Goal: Transaction & Acquisition: Book appointment/travel/reservation

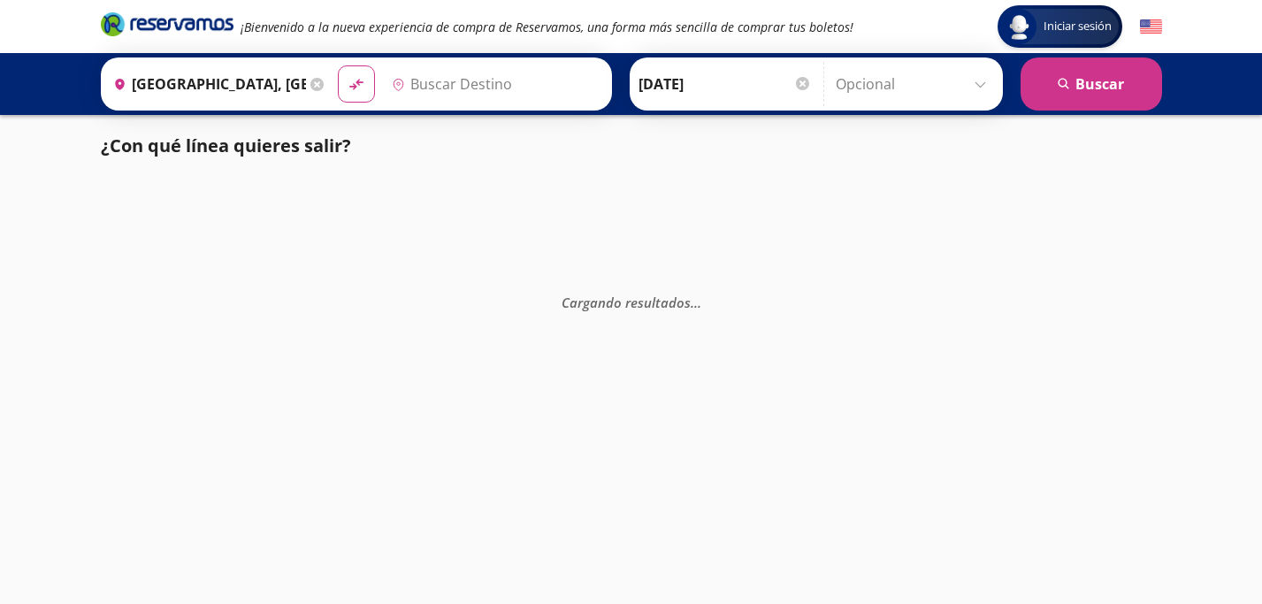
type input "[GEOGRAPHIC_DATA], [GEOGRAPHIC_DATA]"
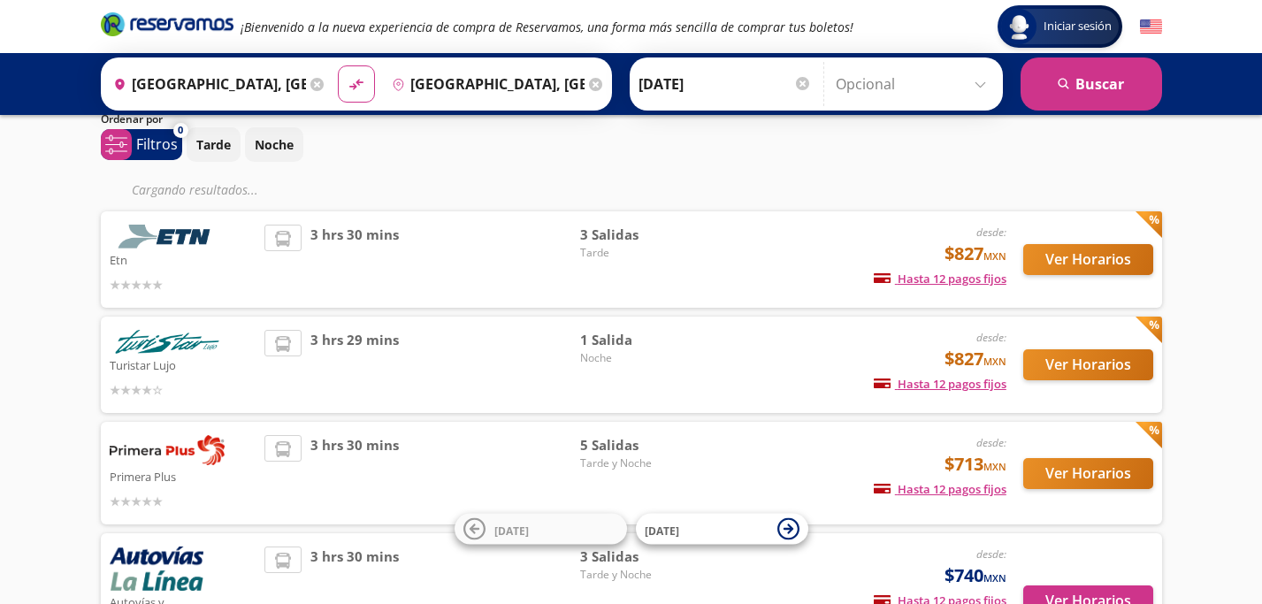
scroll to position [65, 0]
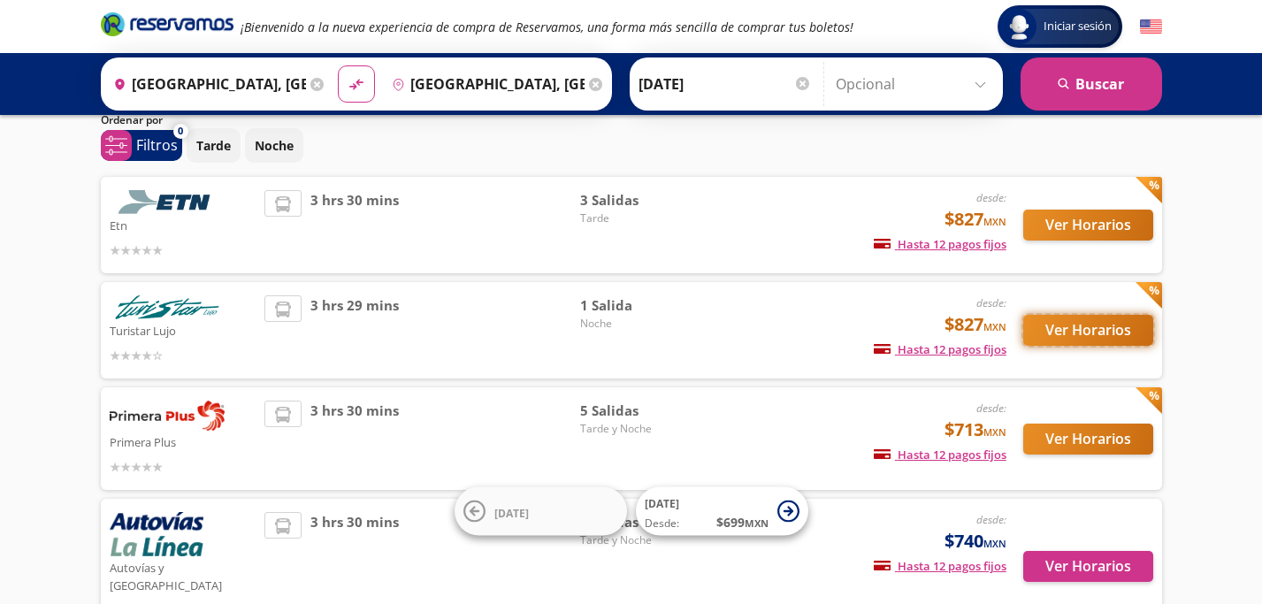
click at [1047, 326] on button "Ver Horarios" at bounding box center [1088, 330] width 130 height 31
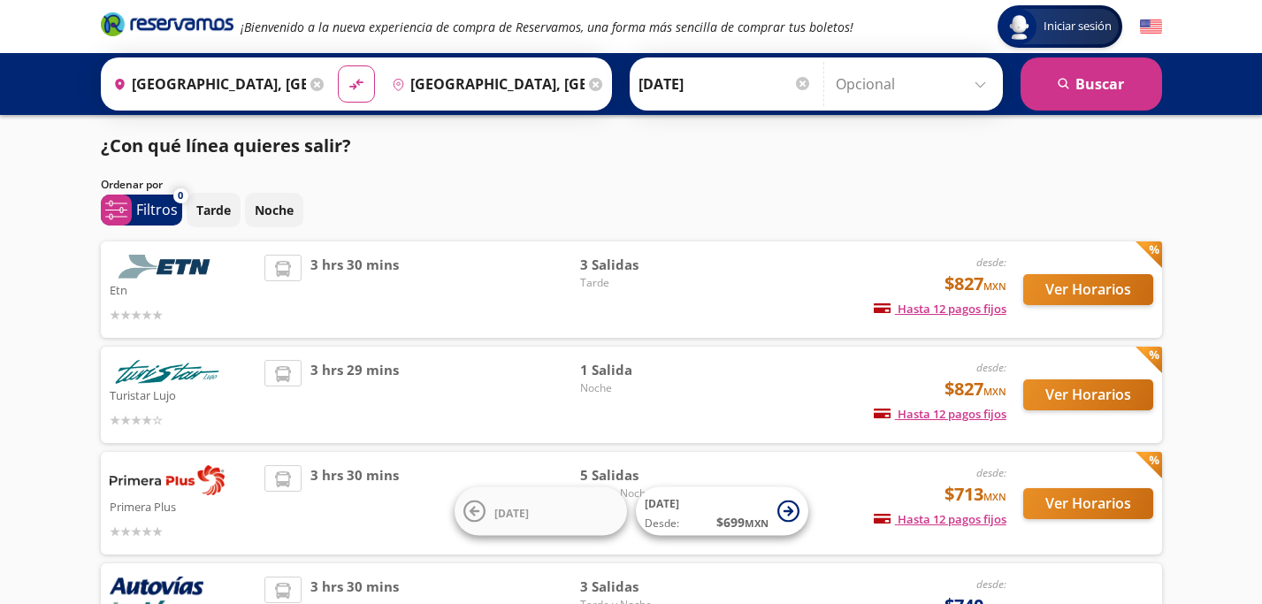
scroll to position [65, 0]
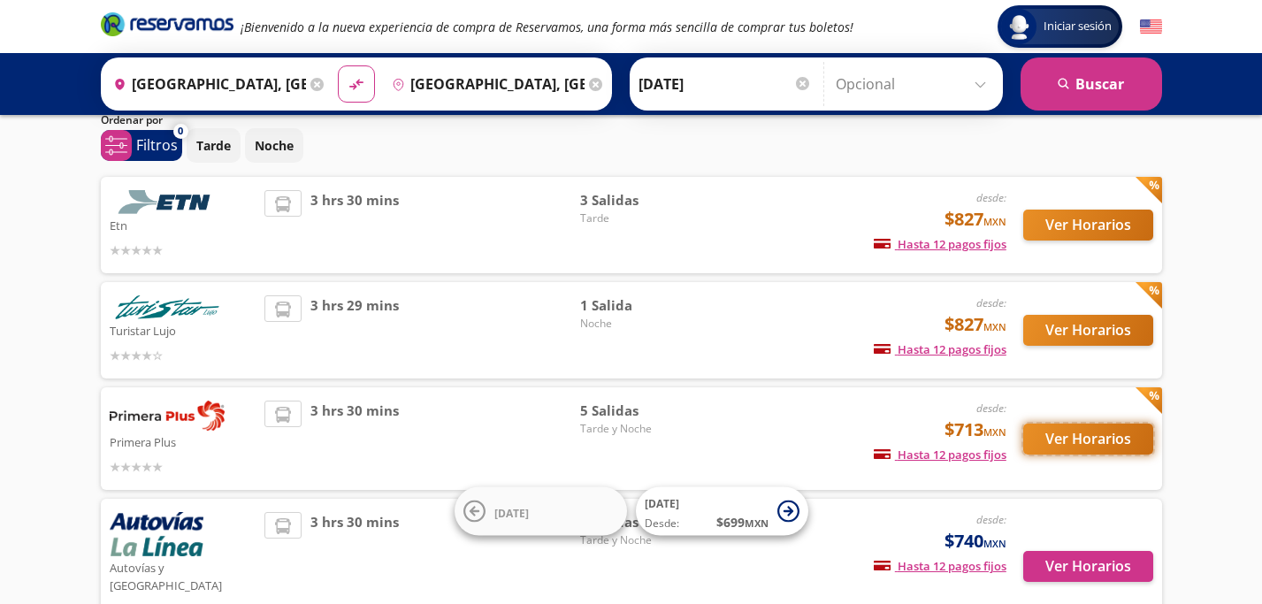
click at [1099, 431] on button "Ver Horarios" at bounding box center [1088, 439] width 130 height 31
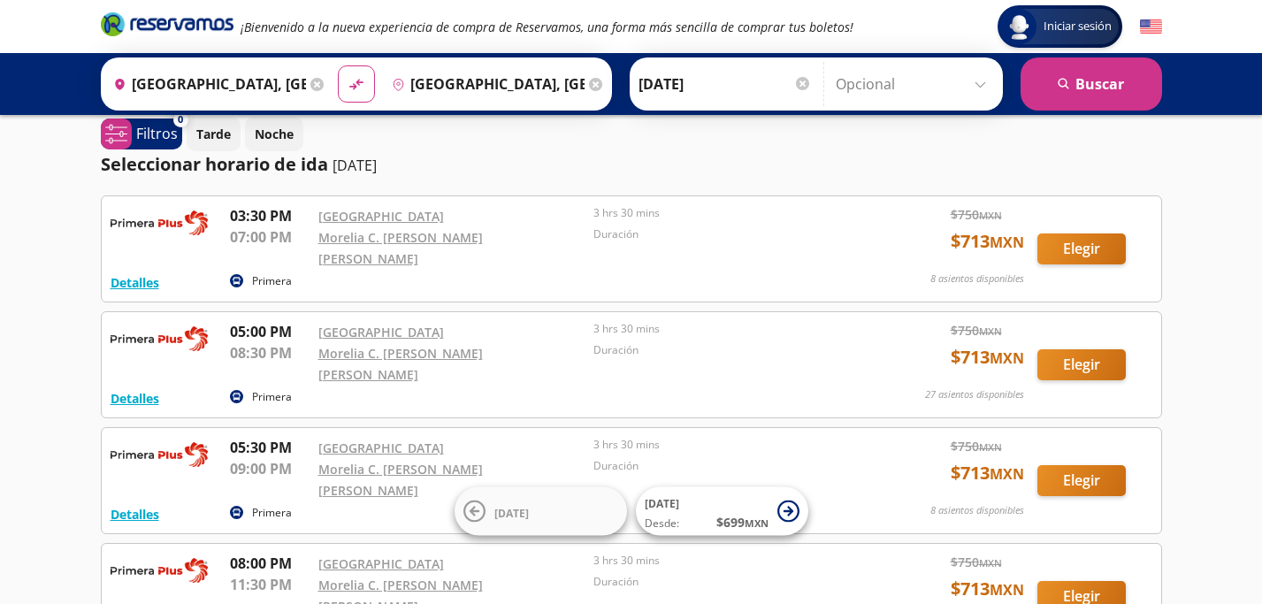
scroll to position [15, 0]
click at [1085, 241] on button "Elegir" at bounding box center [1082, 249] width 88 height 31
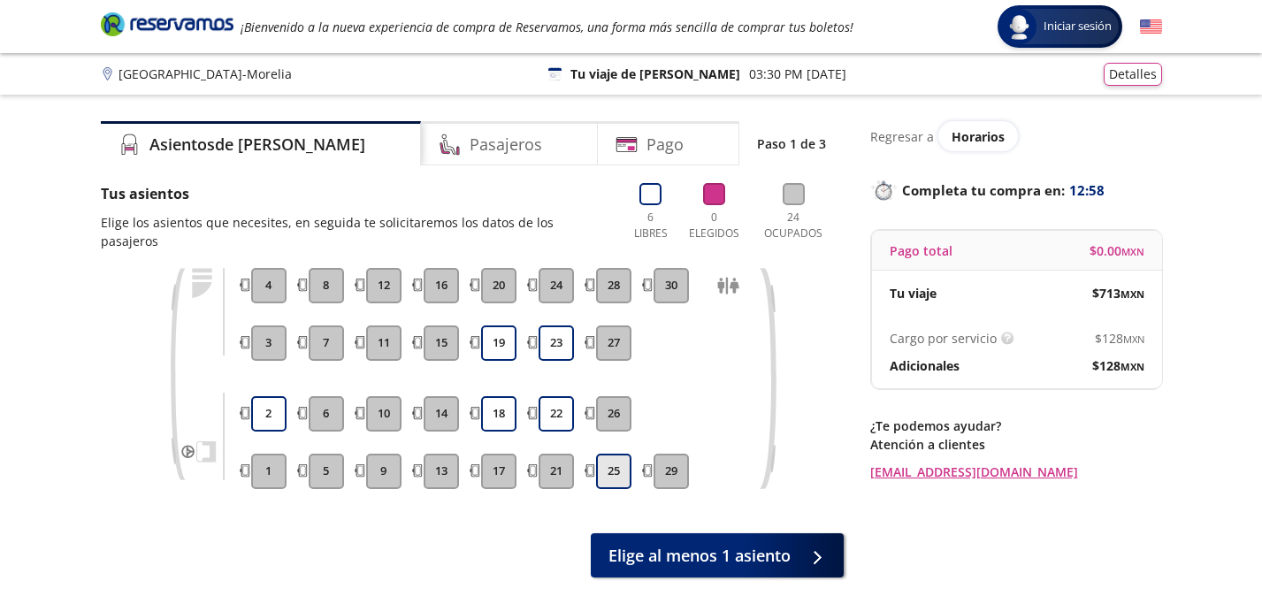
click at [614, 460] on button "25" at bounding box center [613, 471] width 35 height 35
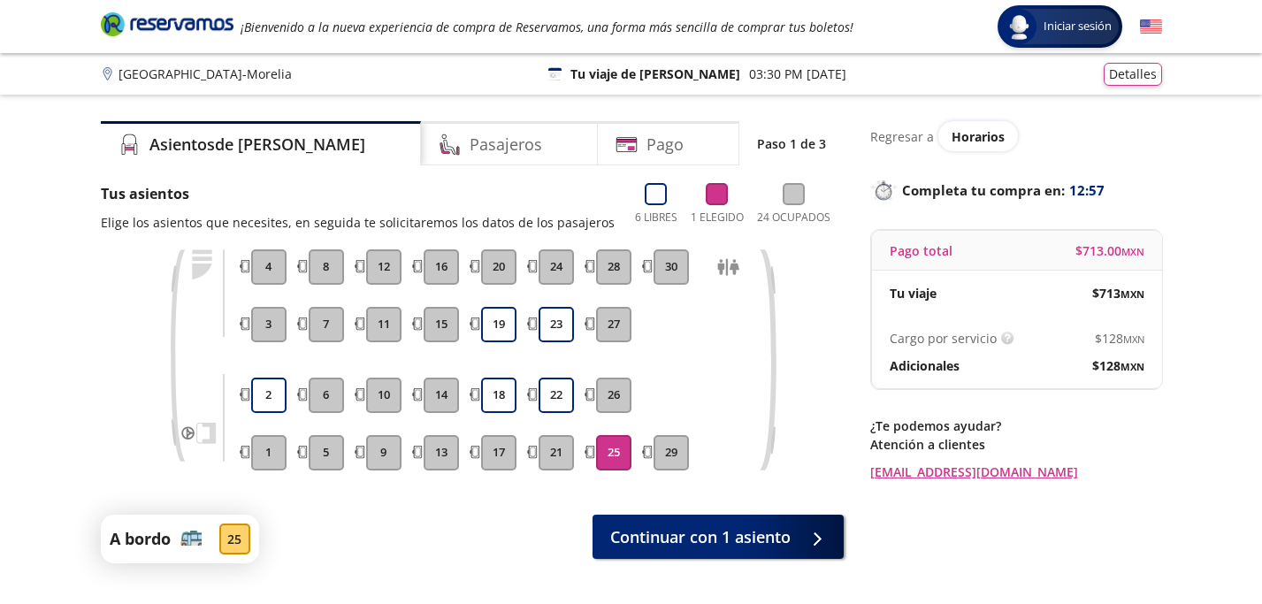
scroll to position [142, 0]
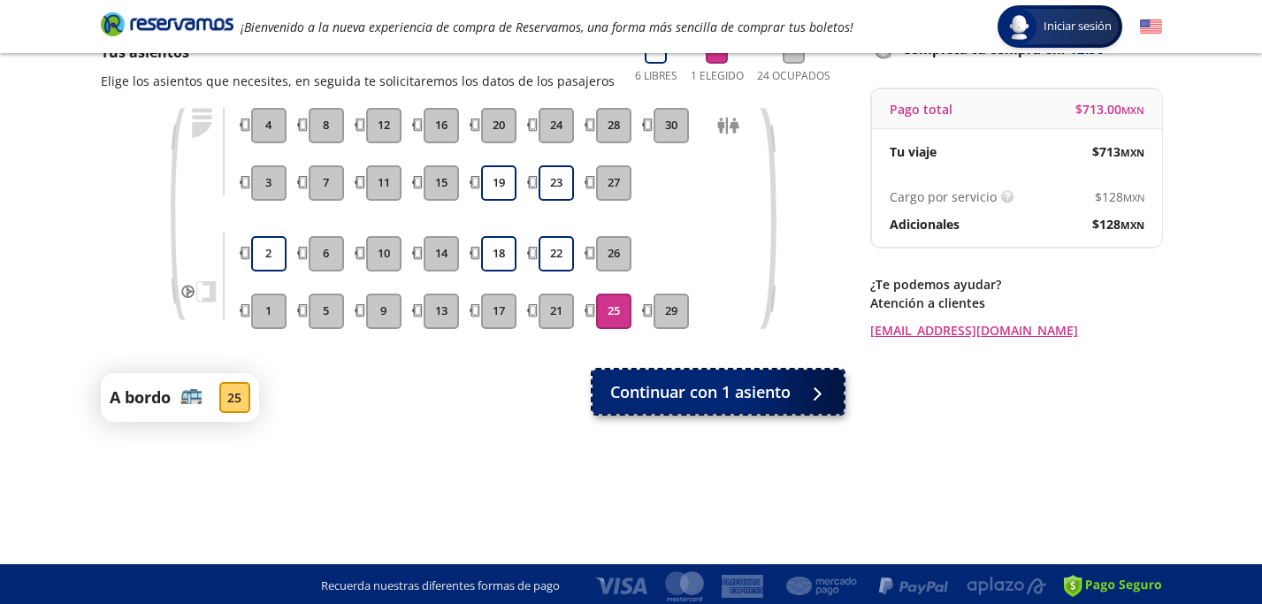
click at [729, 399] on span "Continuar con 1 asiento" at bounding box center [700, 392] width 180 height 24
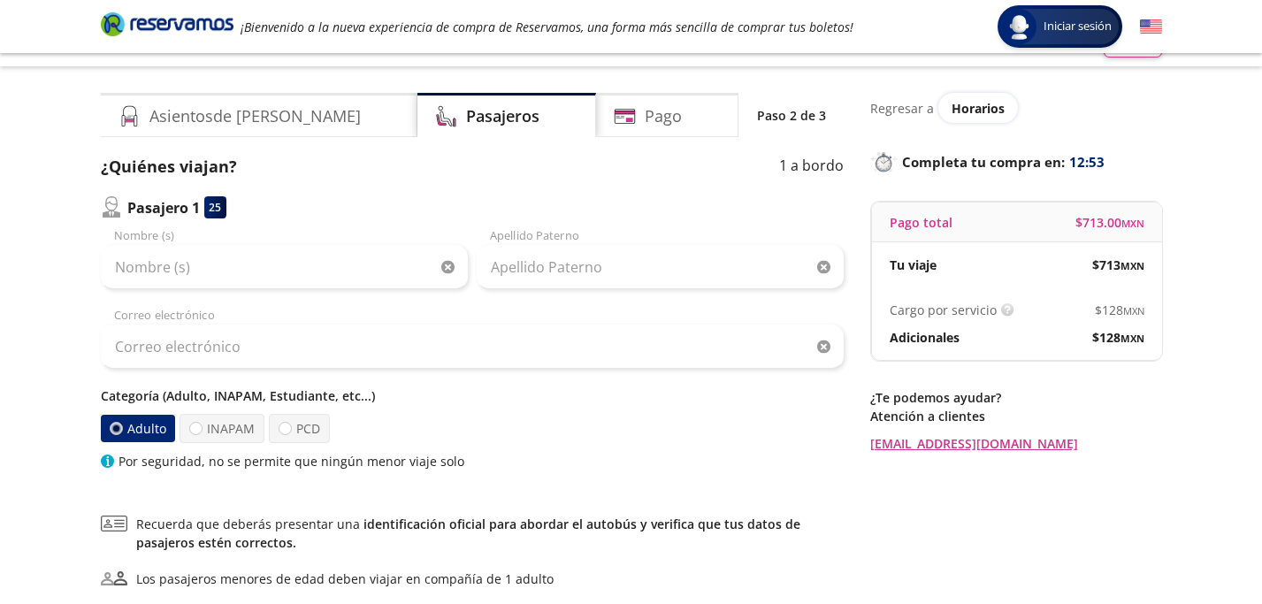
scroll to position [27, 0]
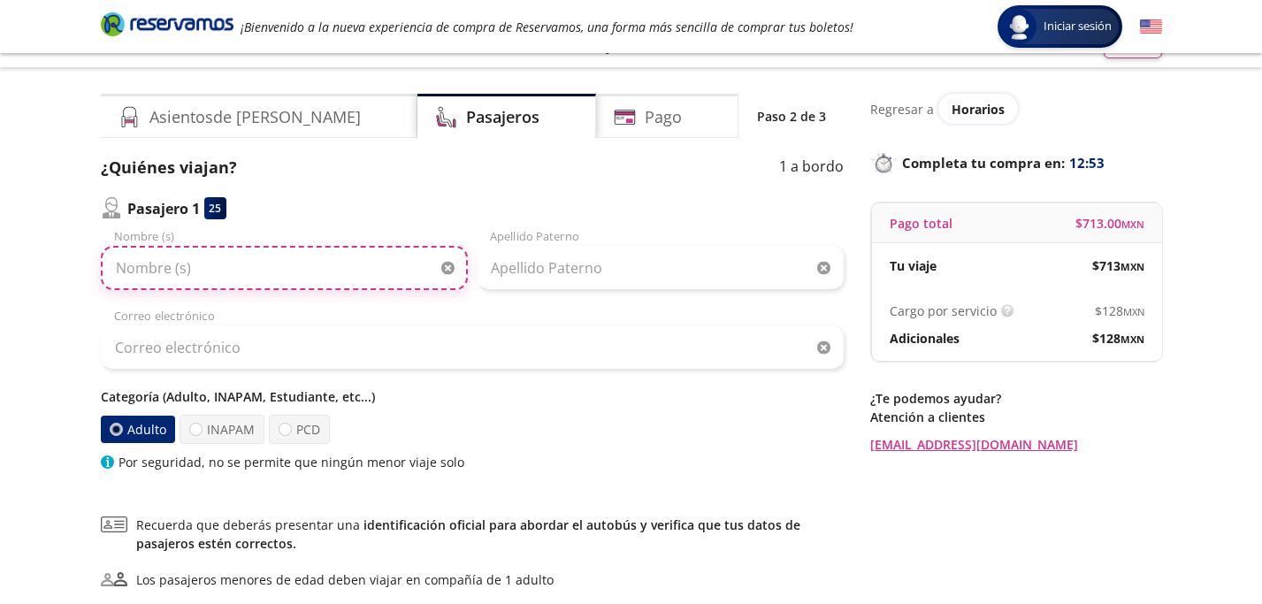
click at [160, 264] on input "Nombre (s)" at bounding box center [284, 268] width 367 height 44
type input "[PERSON_NAME]"
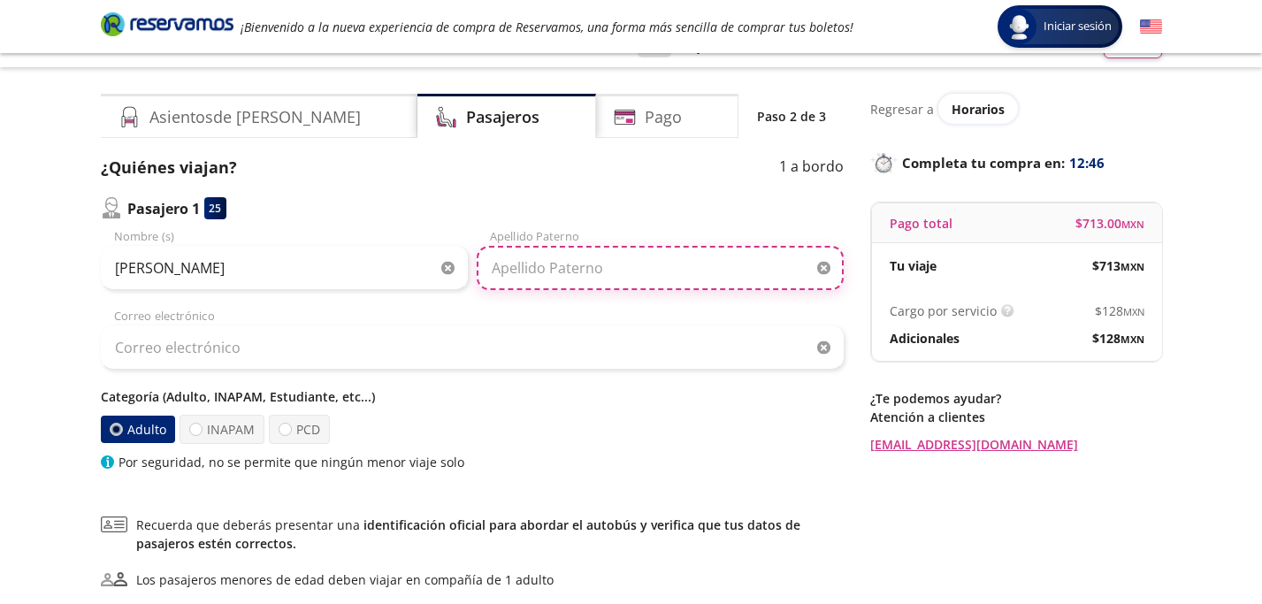
click at [613, 267] on input "Apellido Paterno" at bounding box center [660, 268] width 367 height 44
type input "[PERSON_NAME]"
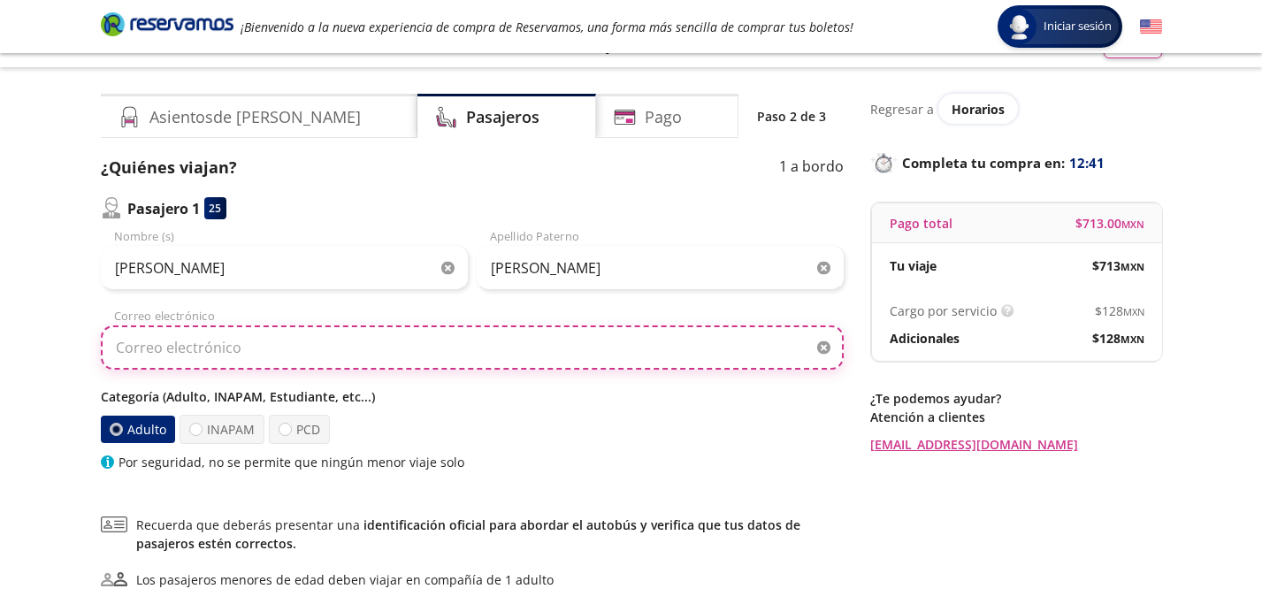
click at [461, 352] on input "Correo electrónico" at bounding box center [472, 348] width 743 height 44
type input "d"
type input "A"
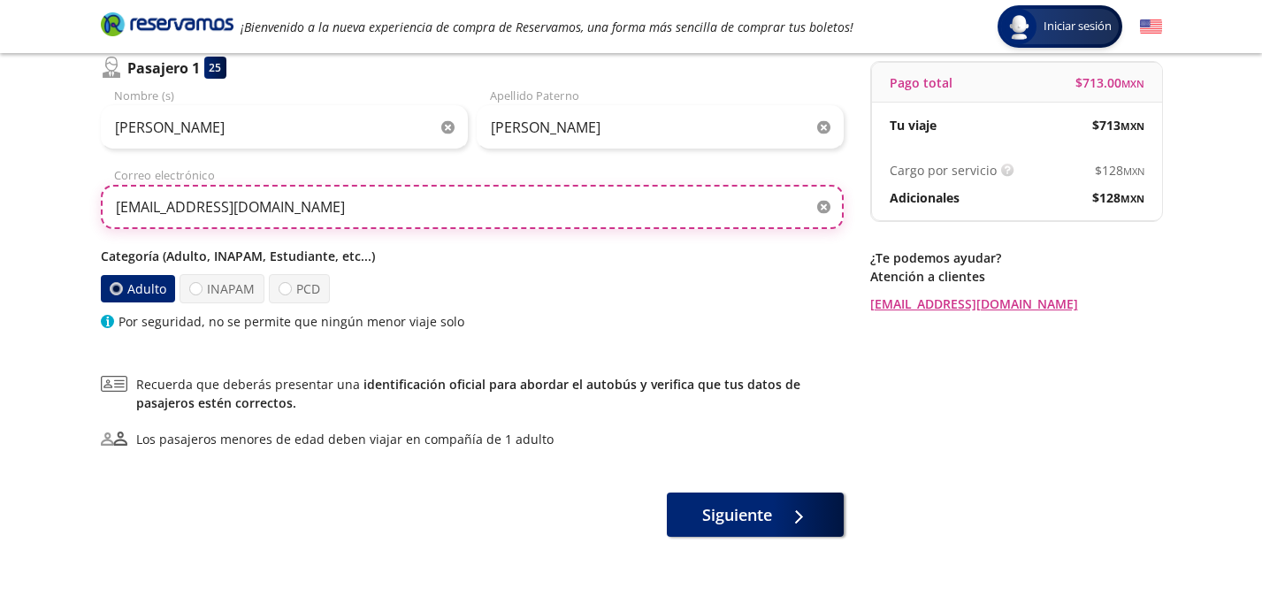
scroll to position [163, 0]
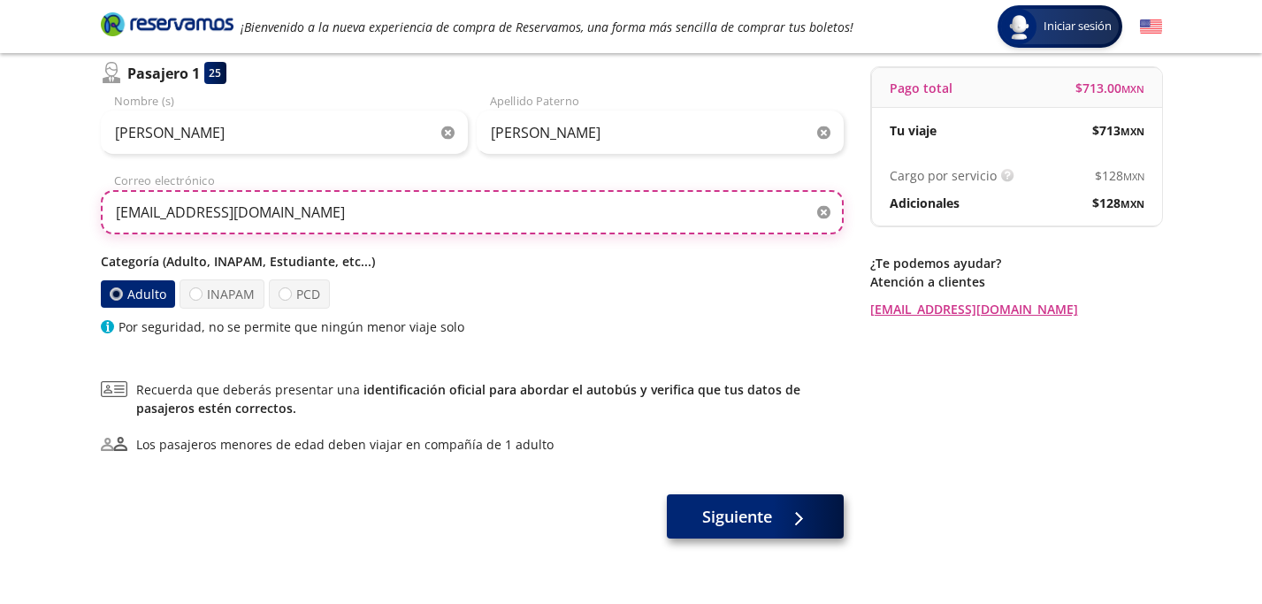
type input "[EMAIL_ADDRESS][DOMAIN_NAME]"
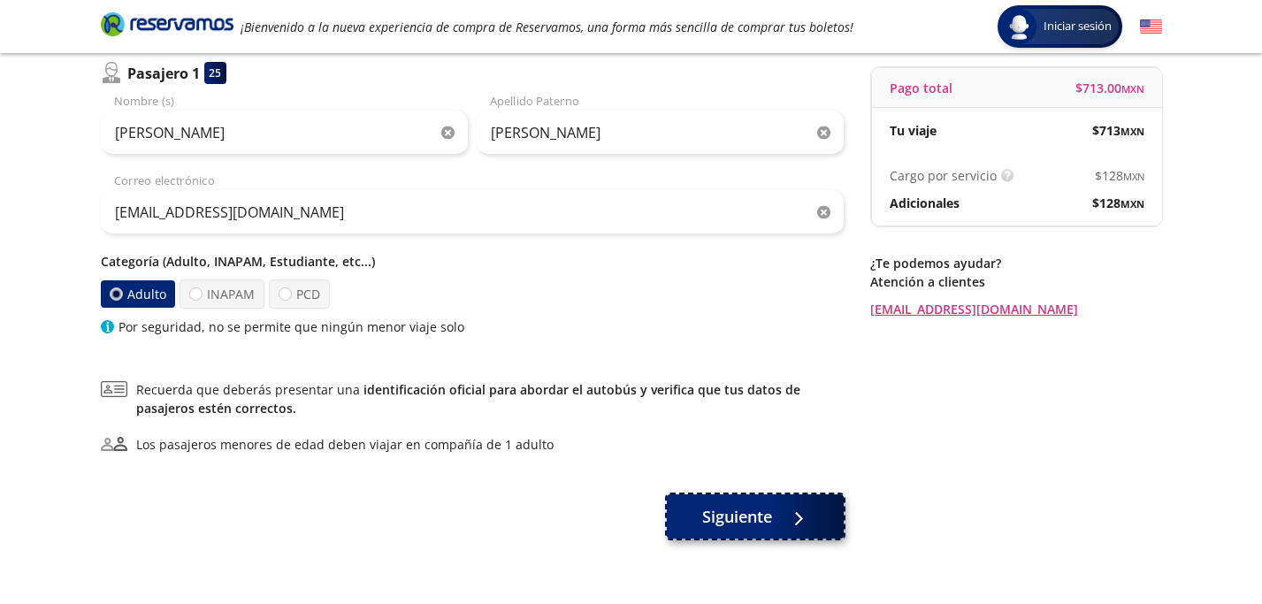
click at [760, 532] on button "Siguiente" at bounding box center [755, 516] width 177 height 44
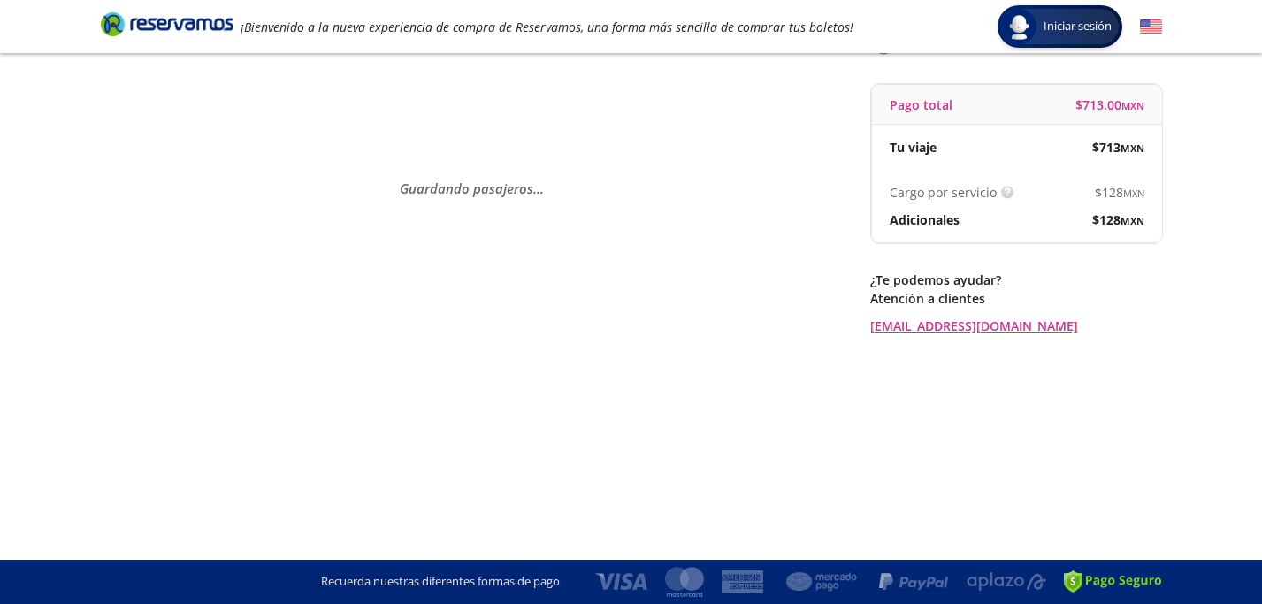
scroll to position [0, 0]
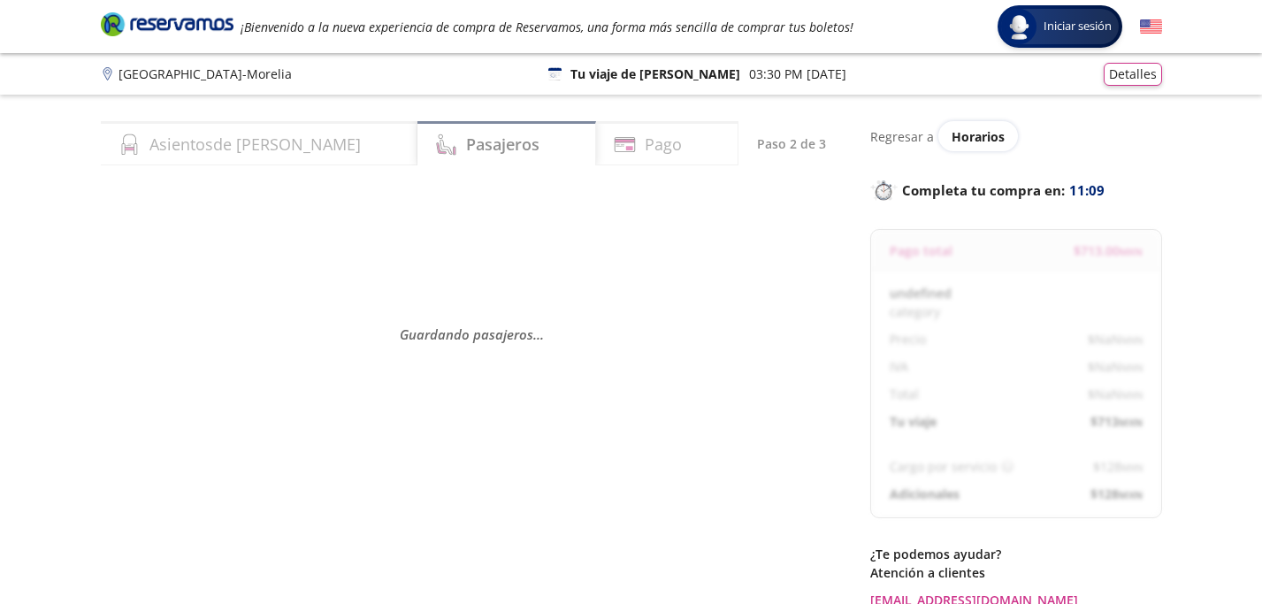
select select "MX"
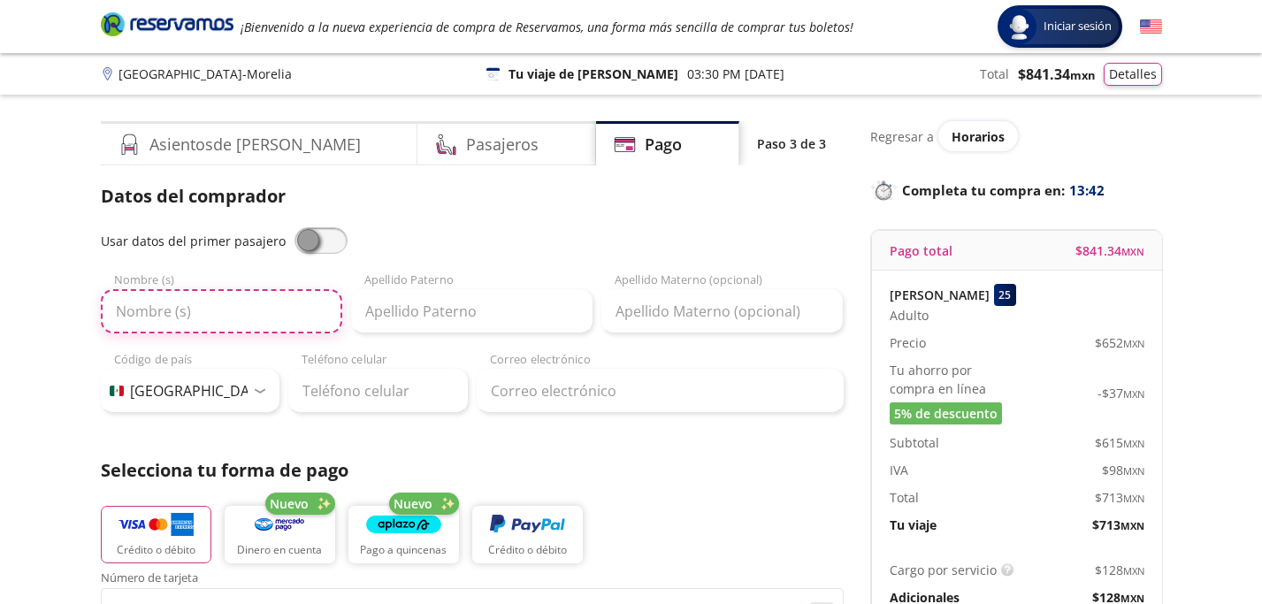
click at [236, 322] on input "Nombre (s)" at bounding box center [221, 311] width 241 height 44
type input "i"
type input "I"
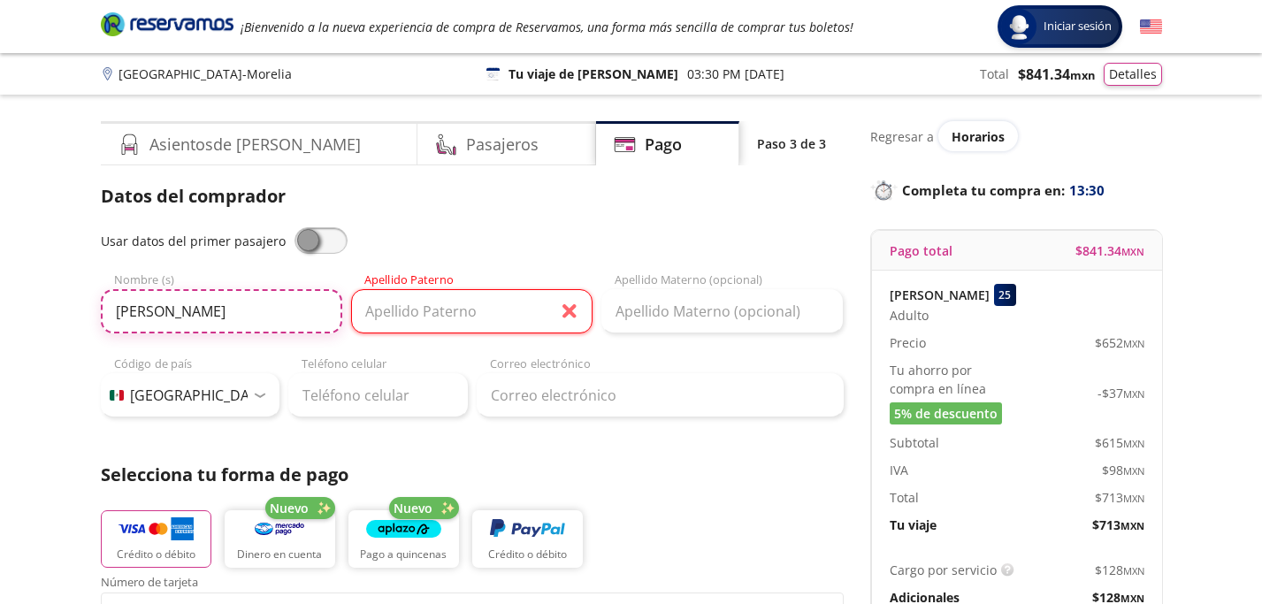
click at [209, 323] on input "[PERSON_NAME]" at bounding box center [221, 311] width 241 height 44
type input "[PERSON_NAME]"
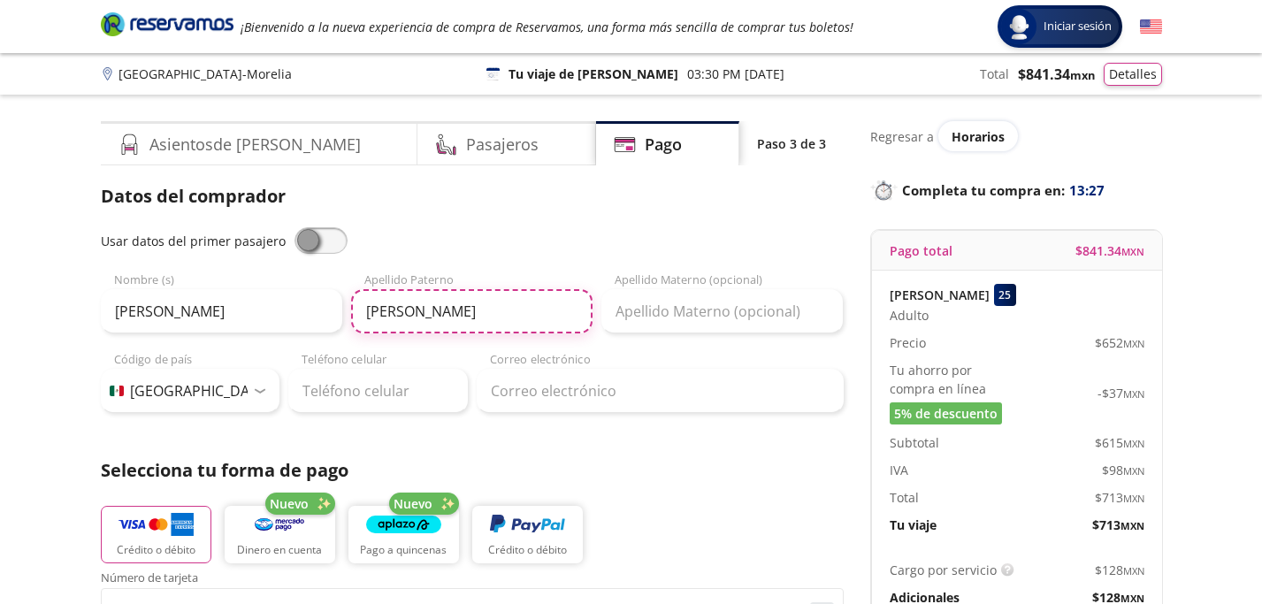
type input "[PERSON_NAME]"
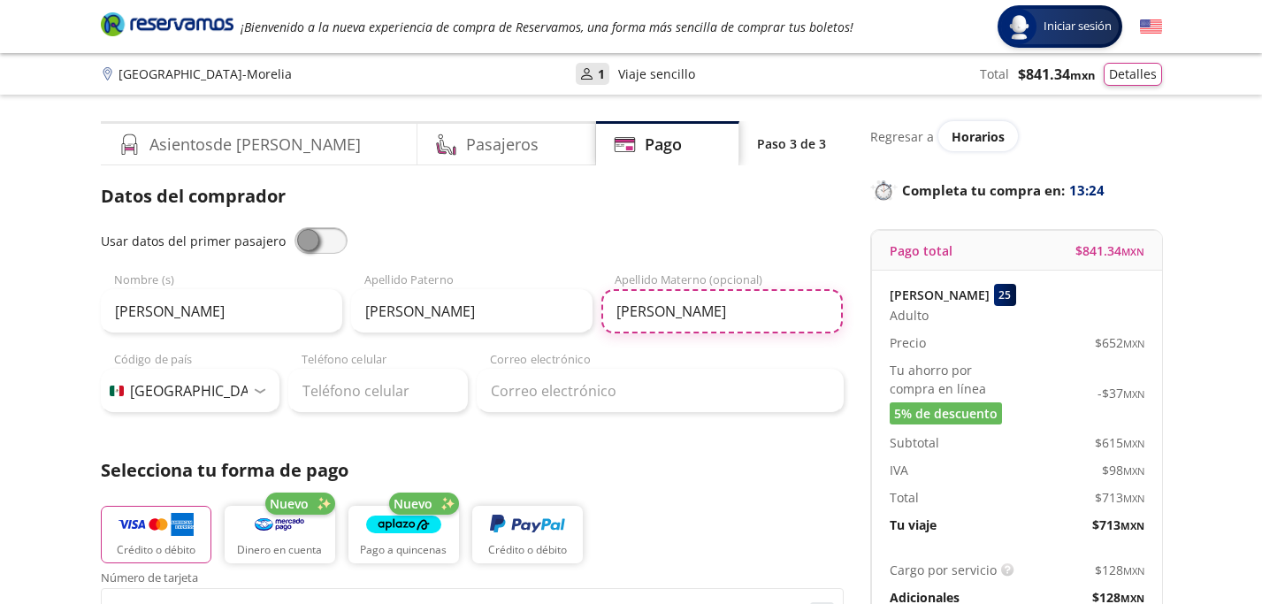
type input "[PERSON_NAME]"
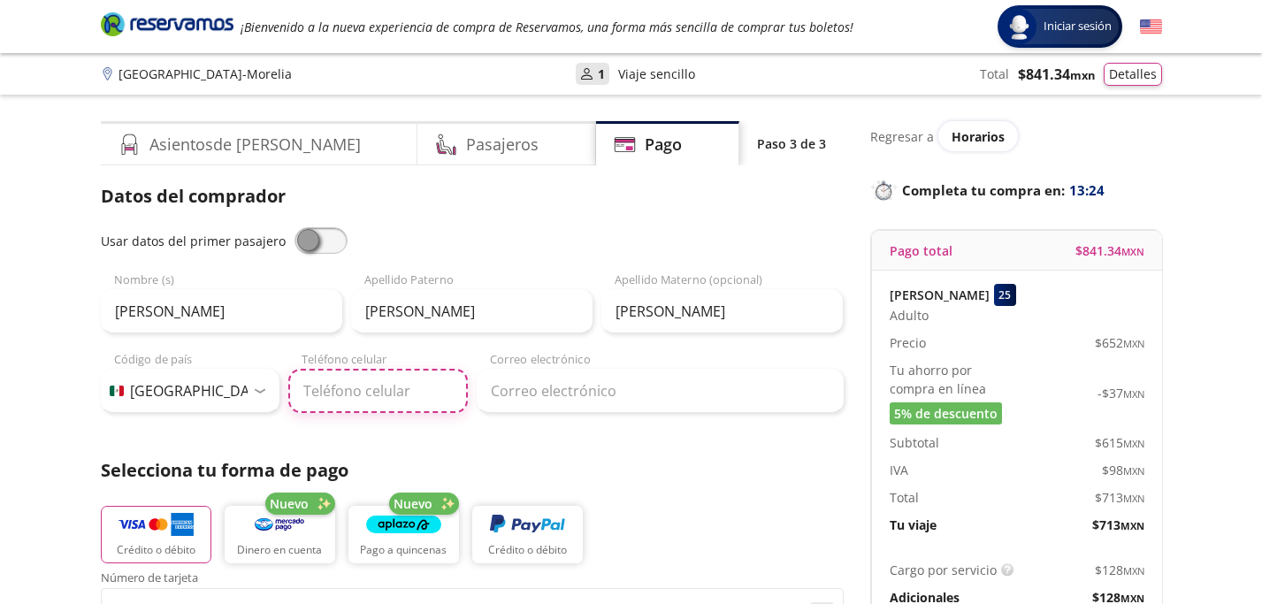
click at [362, 393] on input "Teléfono celular" at bounding box center [378, 391] width 180 height 44
type input "33 1367 8306"
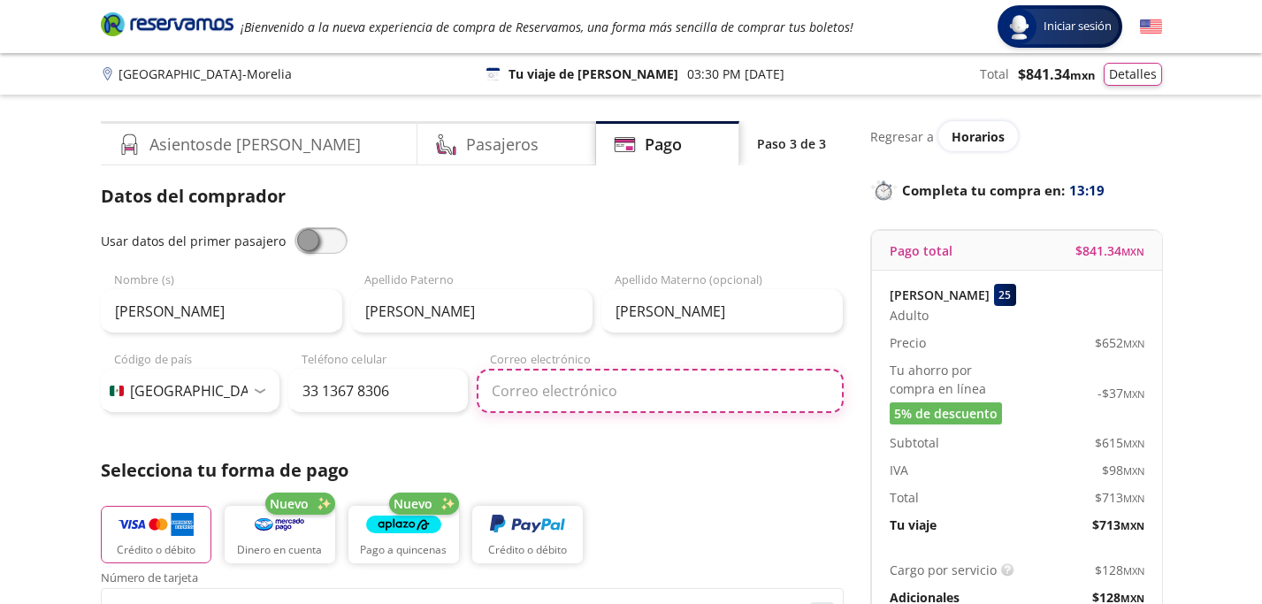
click at [540, 385] on input "Correo electrónico" at bounding box center [660, 391] width 367 height 44
type input "[PERSON_NAME][EMAIL_ADDRESS][PERSON_NAME][DOMAIN_NAME]"
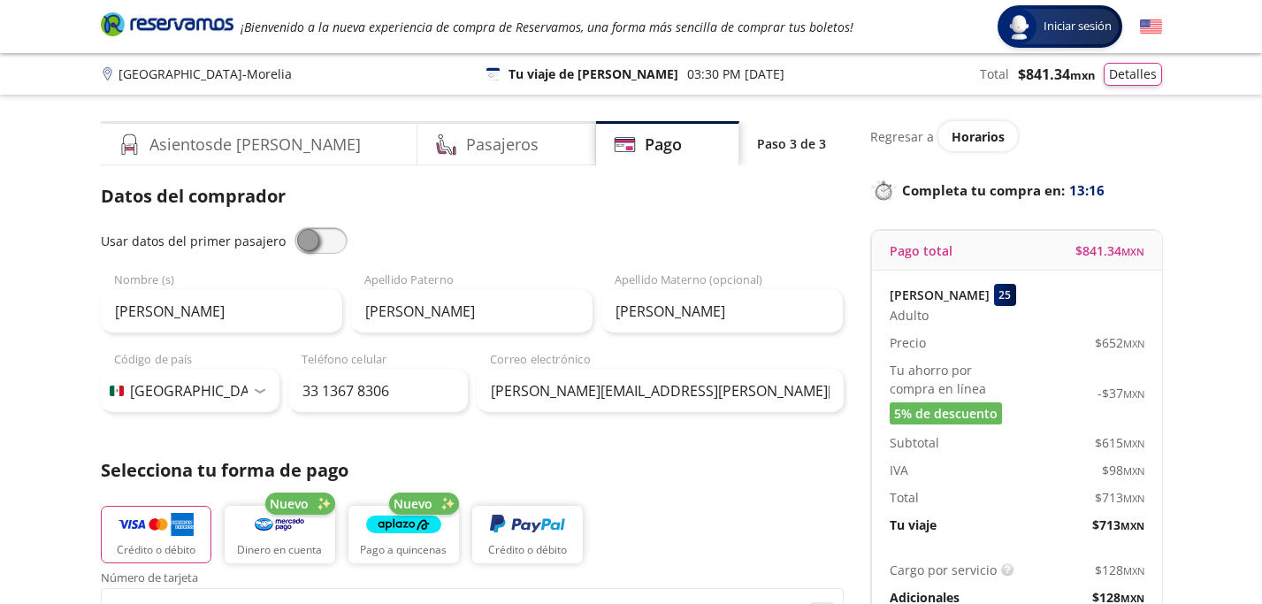
click at [751, 440] on div "Datos del comprador Usar datos del primer pasajero [PERSON_NAME] Nombre (s) [PE…" at bounding box center [472, 583] width 743 height 801
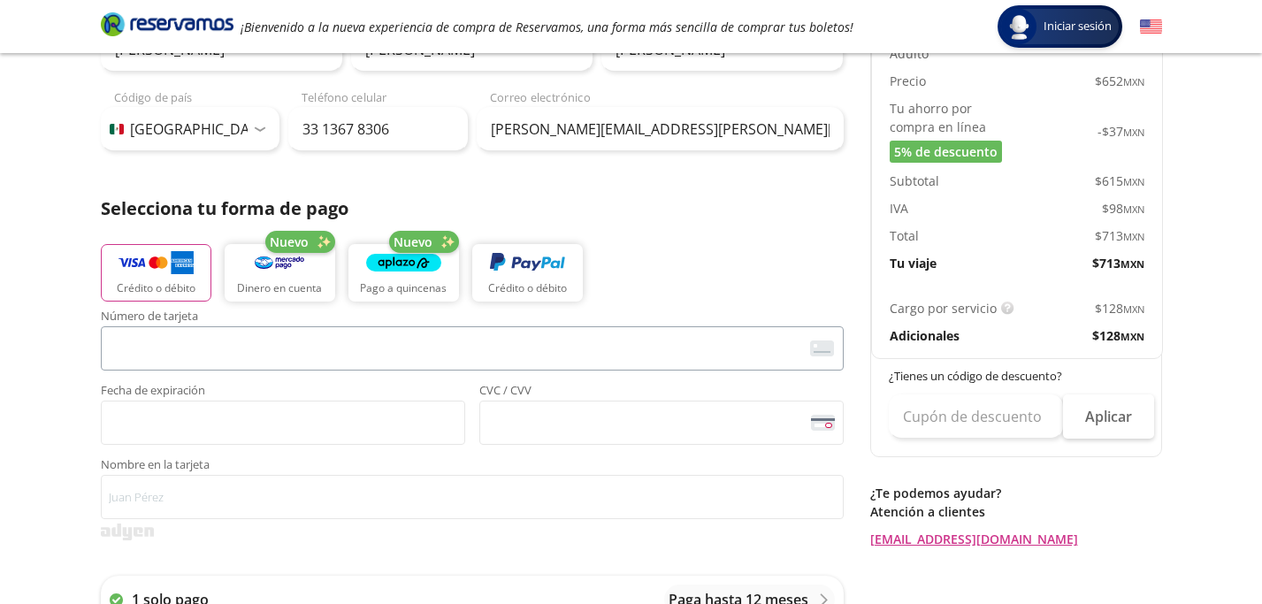
scroll to position [268, 0]
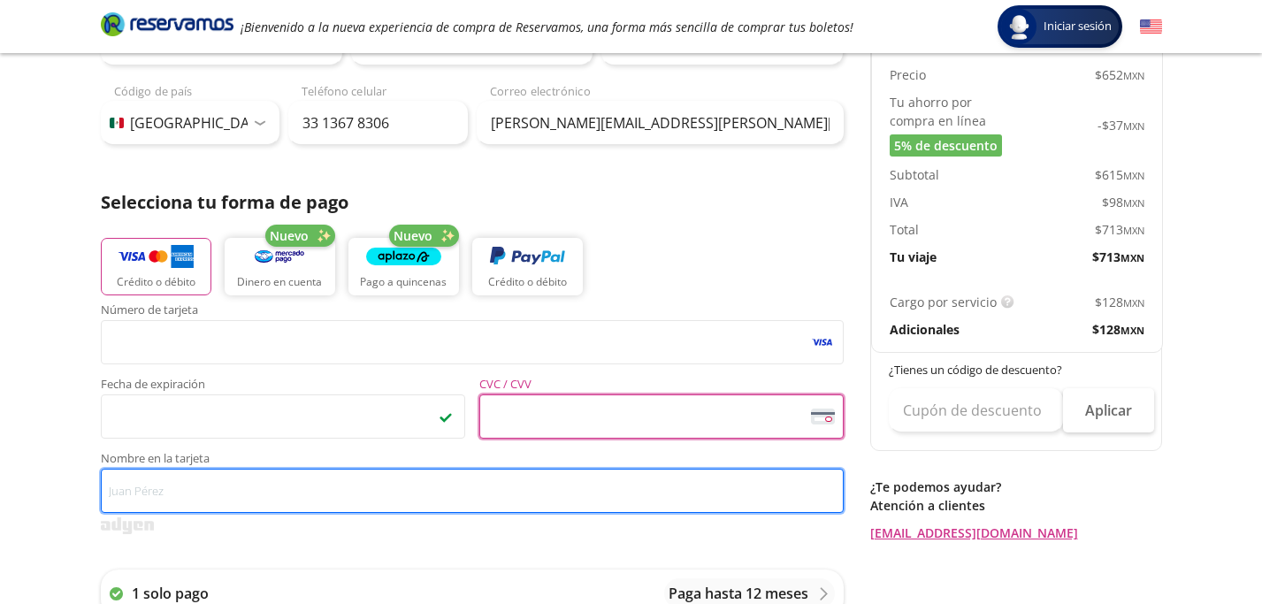
click at [363, 493] on input "Nombre en la tarjeta" at bounding box center [472, 491] width 743 height 44
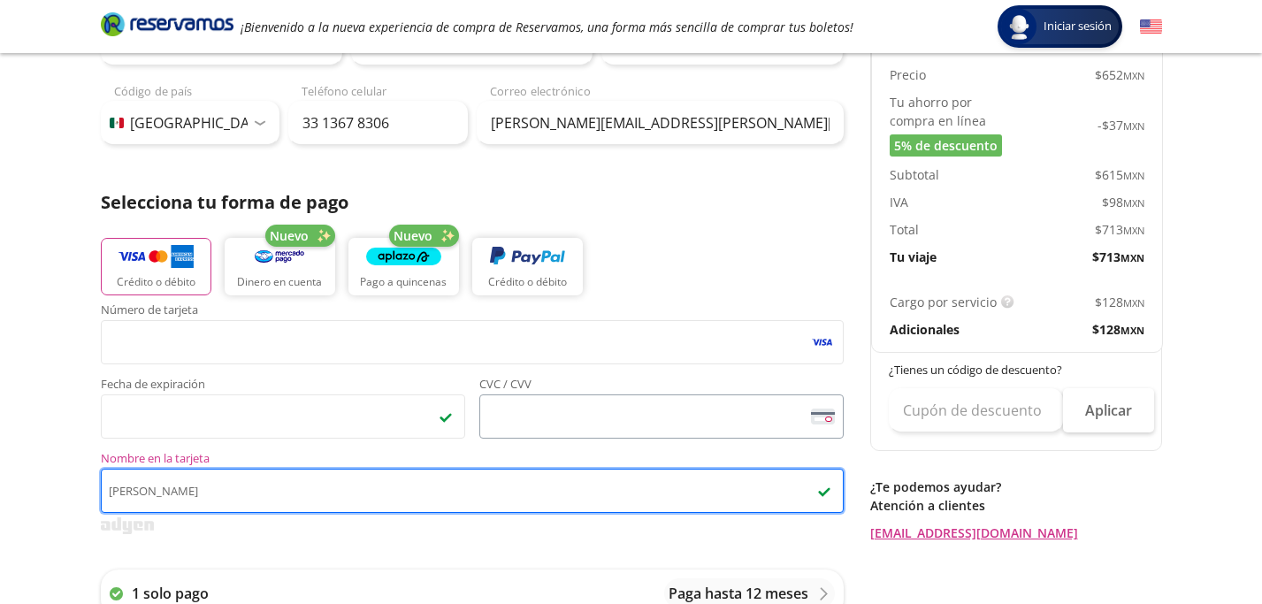
type input "[PERSON_NAME]"
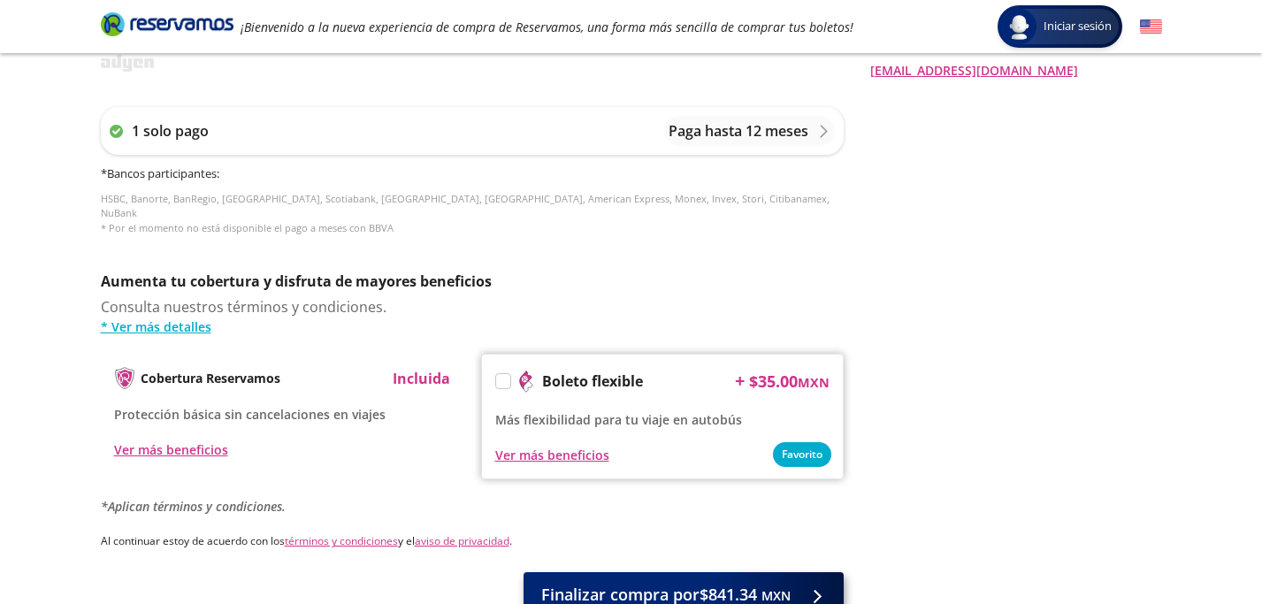
scroll to position [732, 0]
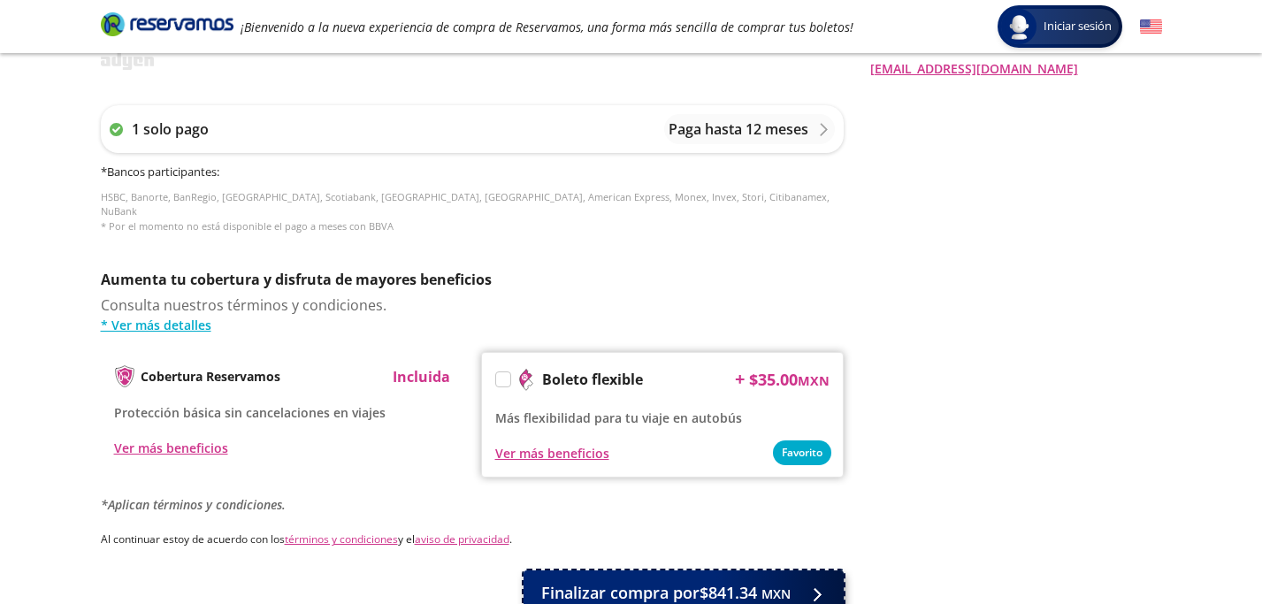
click at [782, 581] on span "Finalizar compra por $841.34 MXN" at bounding box center [665, 593] width 249 height 24
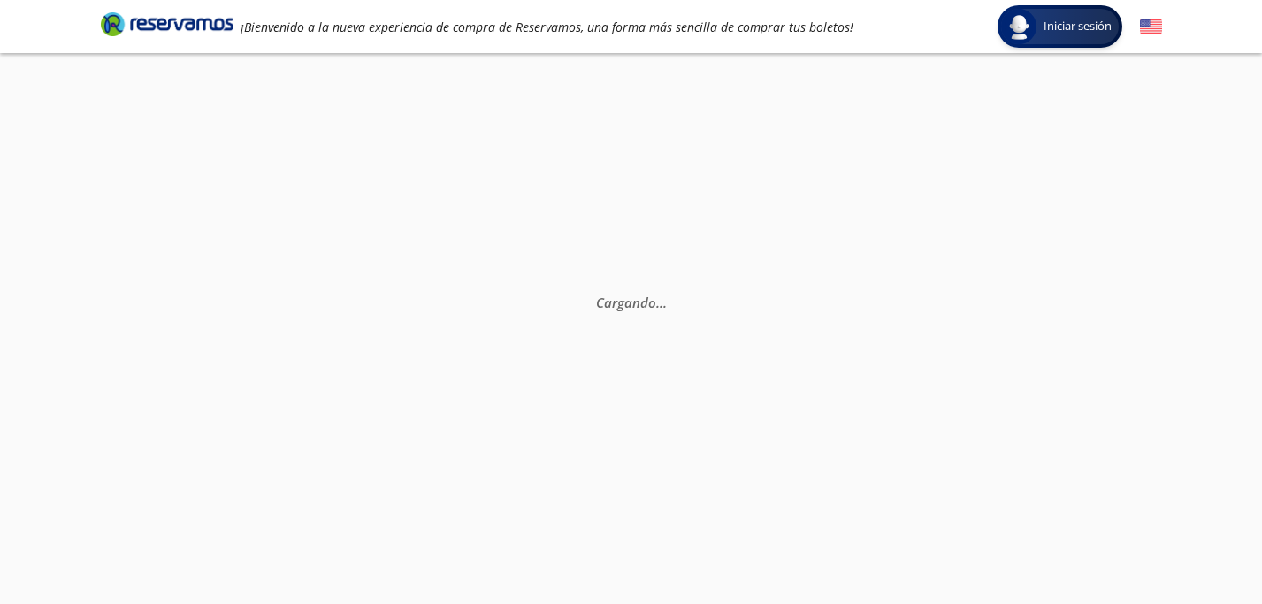
scroll to position [113, 0]
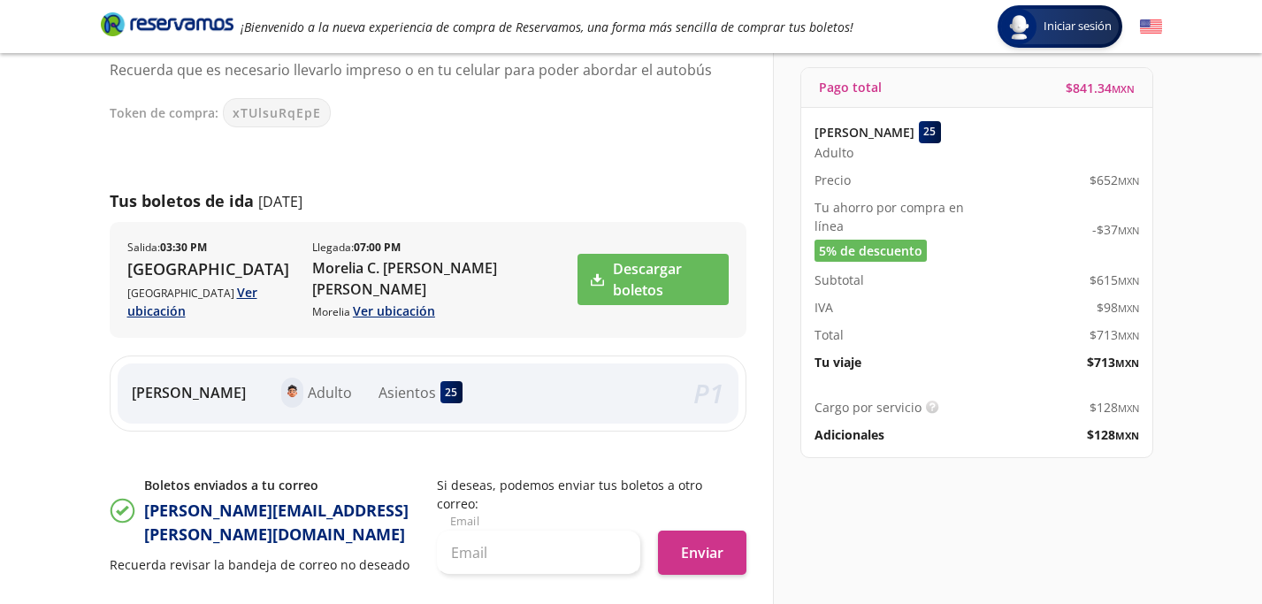
scroll to position [157, 0]
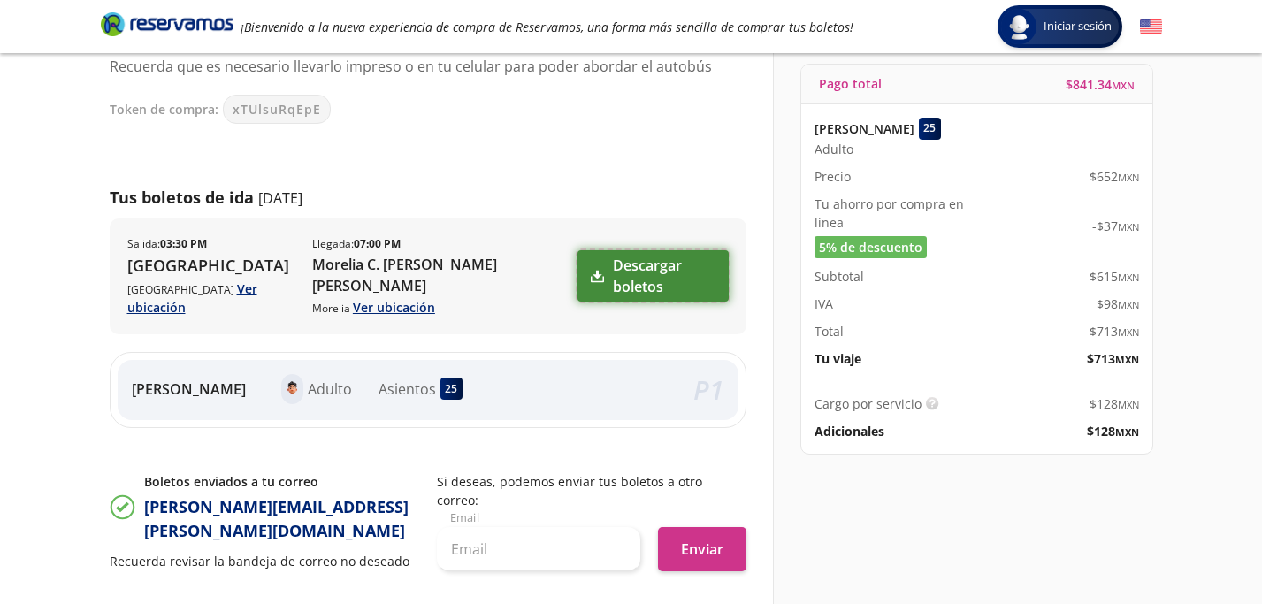
click at [657, 259] on link "Descargar boletos" at bounding box center [653, 275] width 150 height 51
